Goal: Task Accomplishment & Management: Use online tool/utility

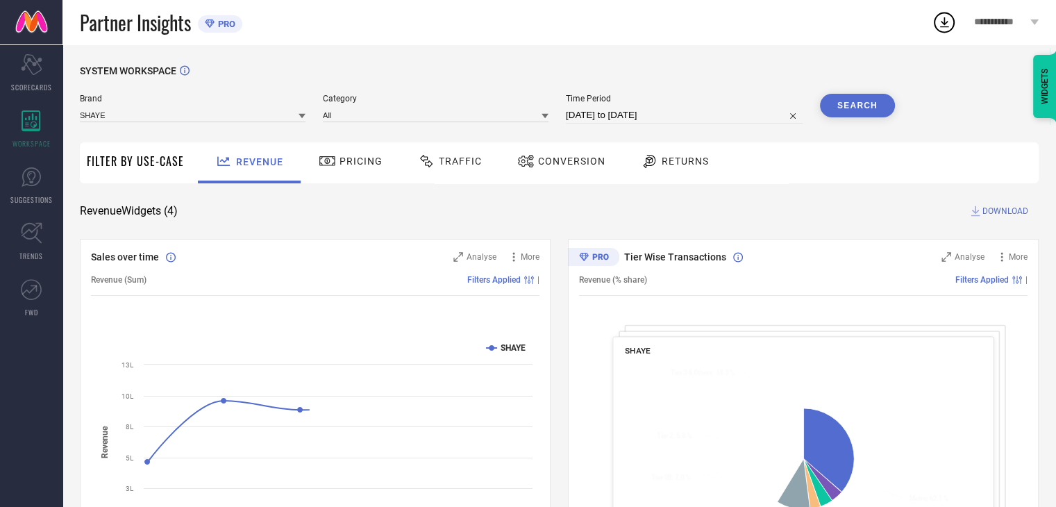
click at [571, 166] on span "Conversion" at bounding box center [571, 160] width 67 height 11
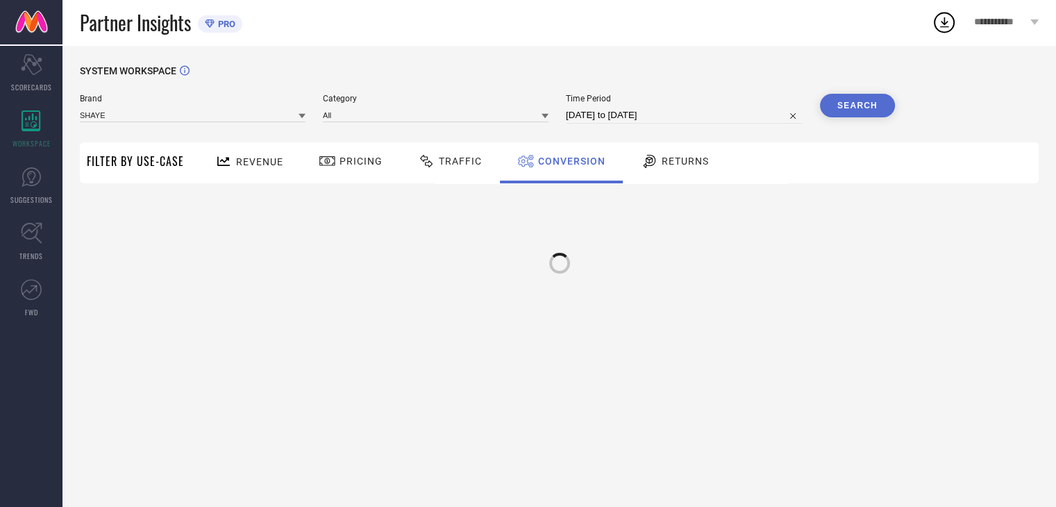
select select "7"
select select "2025"
select select "8"
select select "2025"
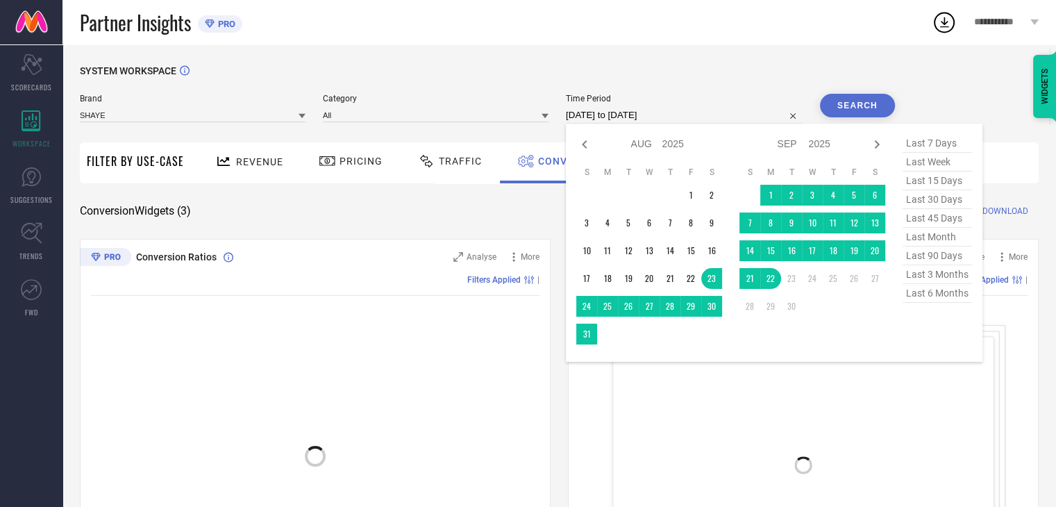
click at [696, 108] on input "[DATE] to [DATE]" at bounding box center [684, 115] width 237 height 17
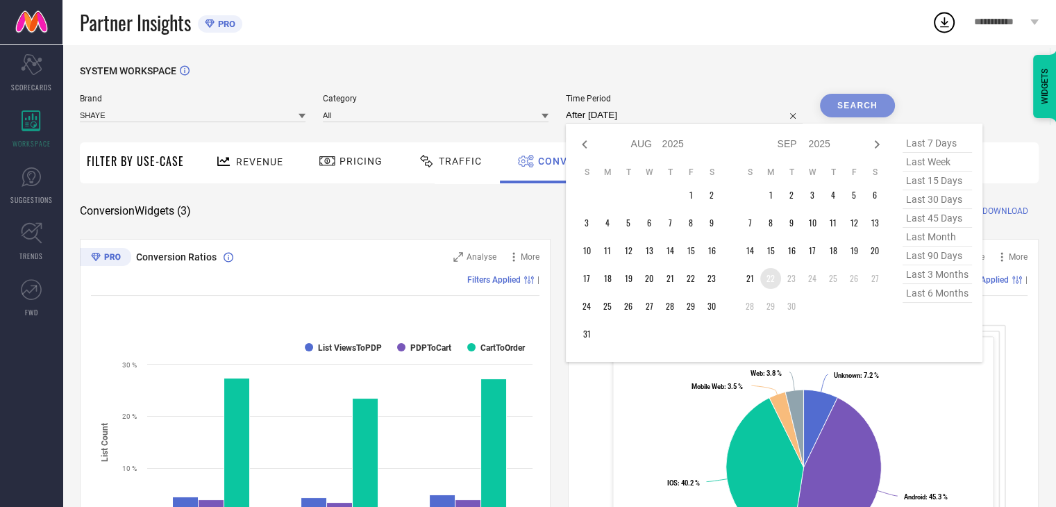
click at [772, 278] on td "22" at bounding box center [770, 278] width 21 height 21
type input "[DATE] to [DATE]"
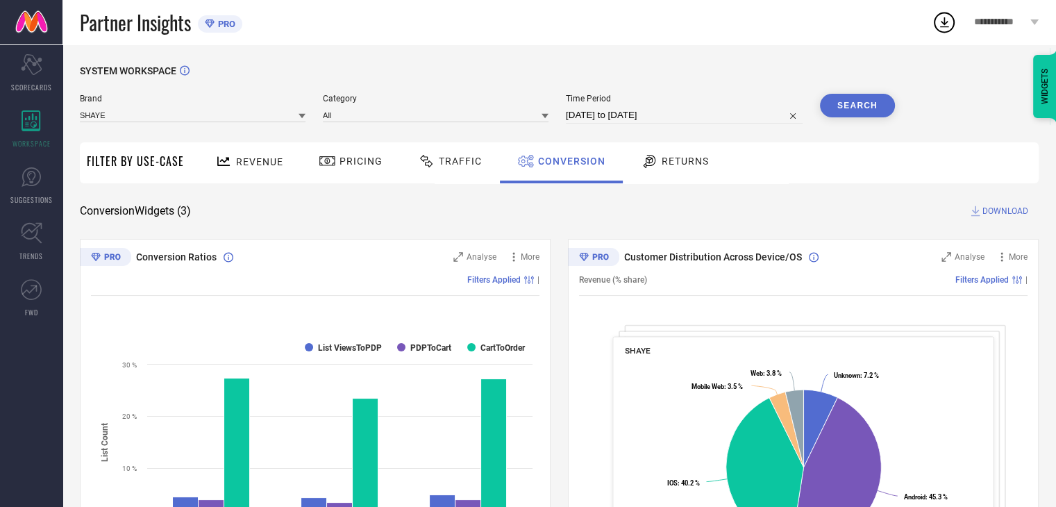
click at [877, 108] on button "Search" at bounding box center [857, 106] width 75 height 24
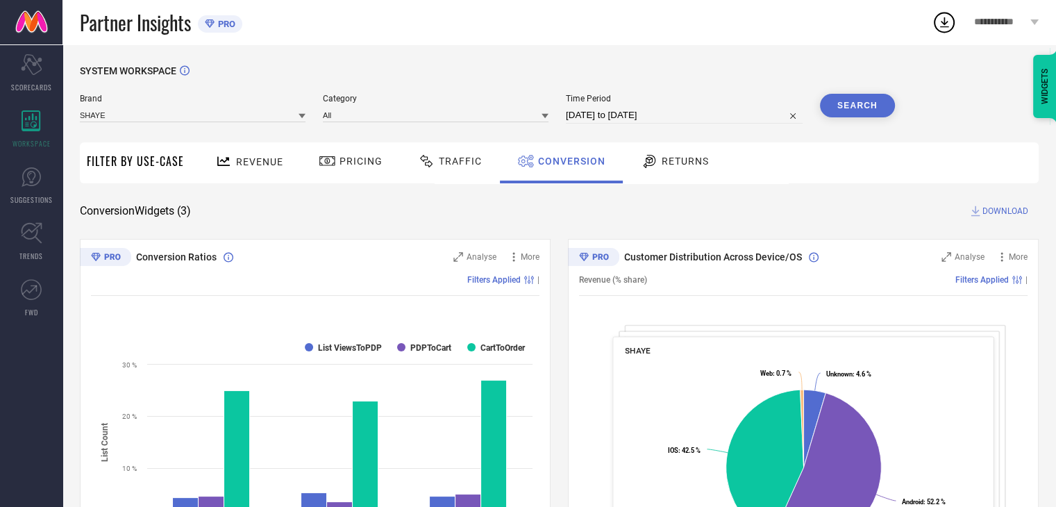
click at [1001, 213] on span "DOWNLOAD" at bounding box center [1005, 211] width 46 height 14
